Goal: Information Seeking & Learning: Learn about a topic

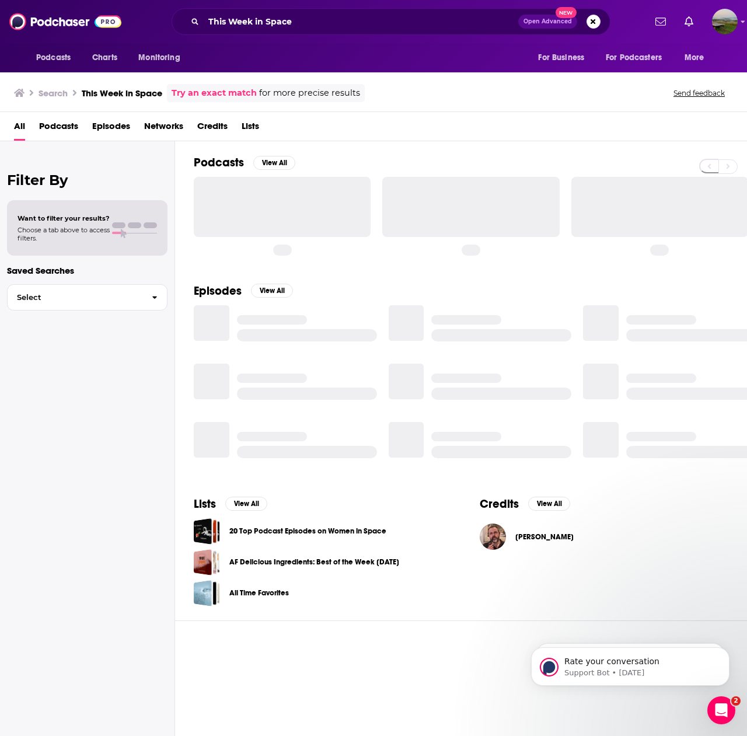
click at [62, 124] on span "Podcasts" at bounding box center [58, 129] width 39 height 24
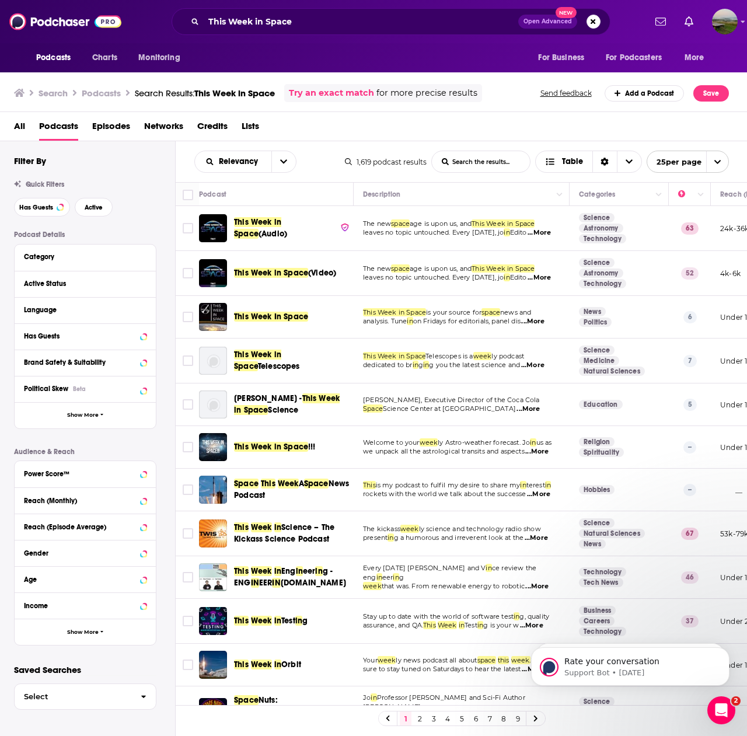
drag, startPoint x: 281, startPoint y: 320, endPoint x: 296, endPoint y: 323, distance: 16.1
click at [296, 323] on div "This Week In Space" at bounding box center [294, 317] width 121 height 28
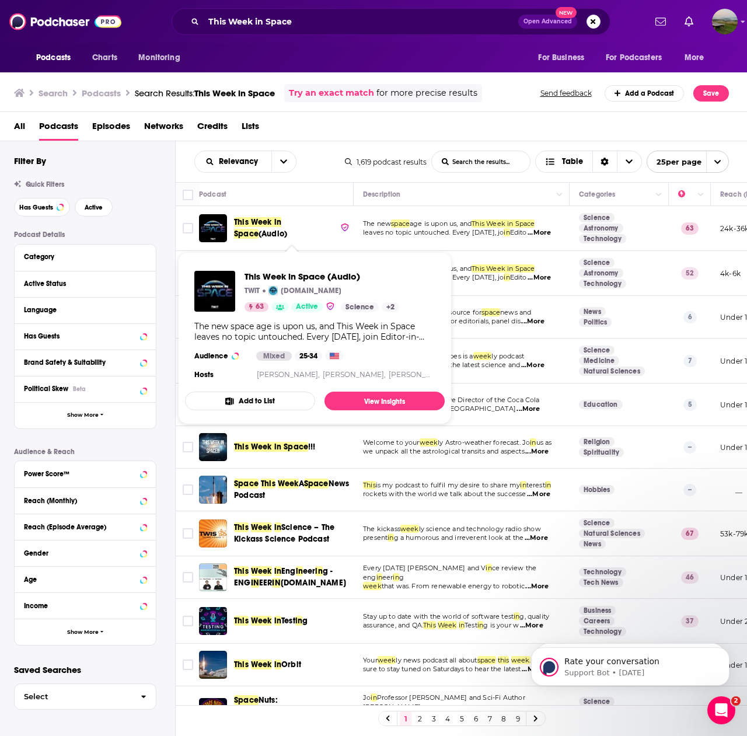
click at [281, 223] on span "This Week in Space" at bounding box center [257, 228] width 47 height 22
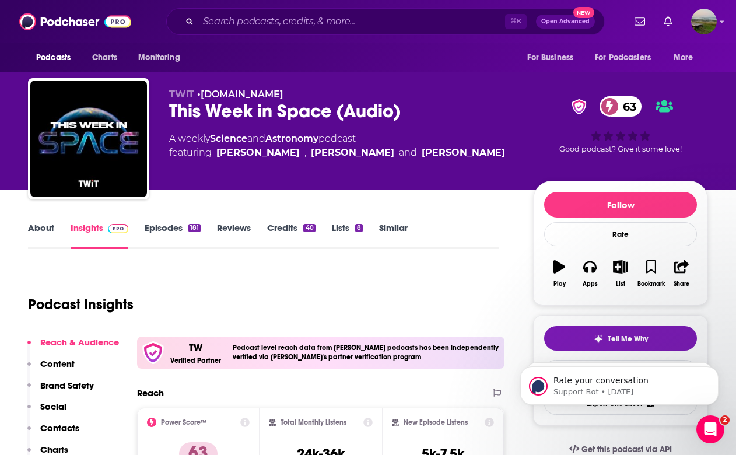
scroll to position [0, 1]
click at [155, 230] on link "Episodes 181" at bounding box center [173, 235] width 56 height 27
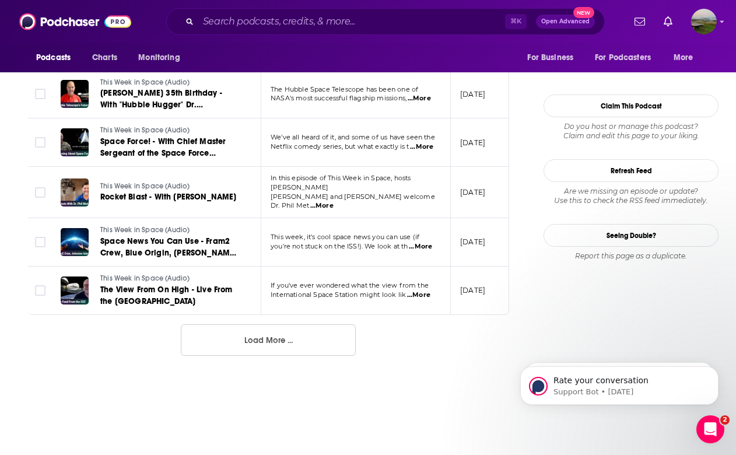
scroll to position [1244, 0]
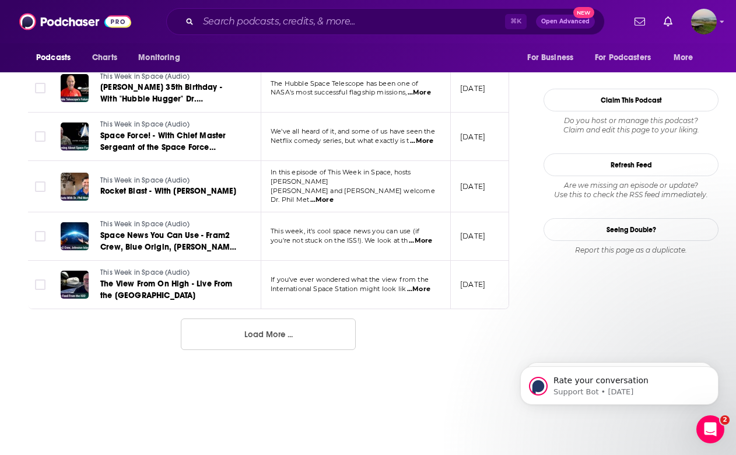
click at [289, 319] on button "Load More ..." at bounding box center [268, 335] width 175 height 32
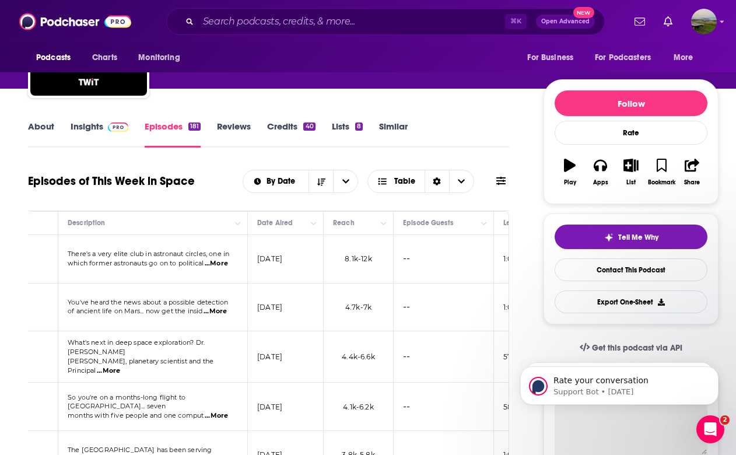
scroll to position [108, 0]
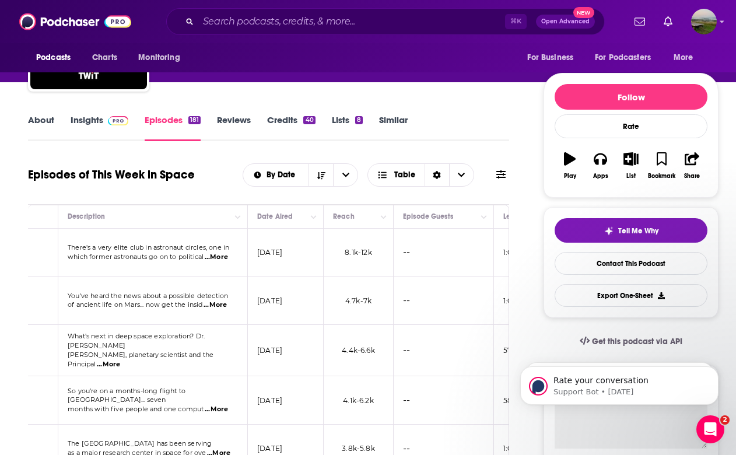
click at [78, 121] on link "Insights" at bounding box center [100, 127] width 58 height 27
